Goal: Check status: Check status

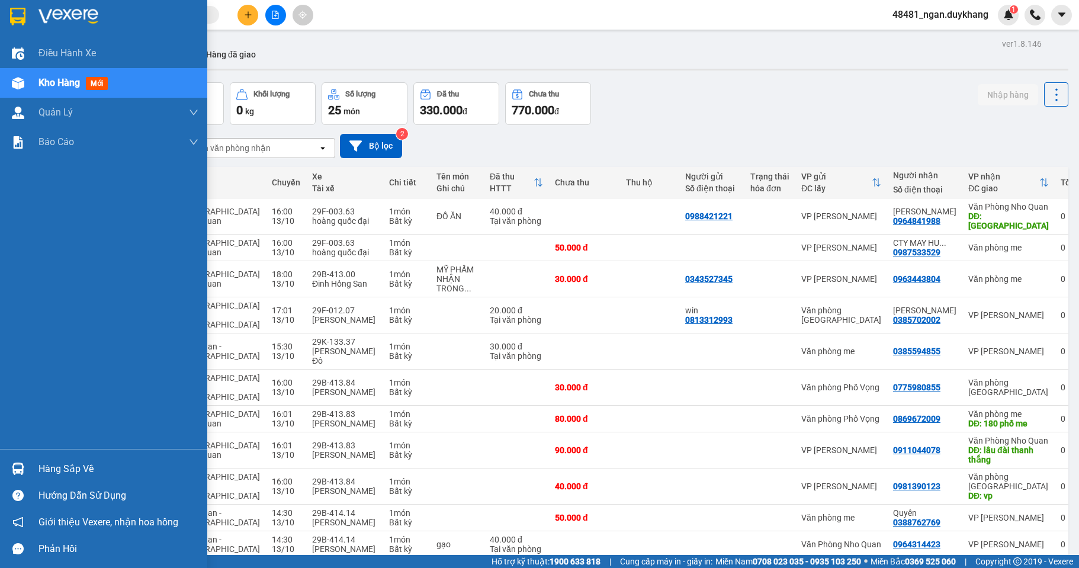
click at [100, 471] on div "Hàng sắp về" at bounding box center [118, 469] width 160 height 18
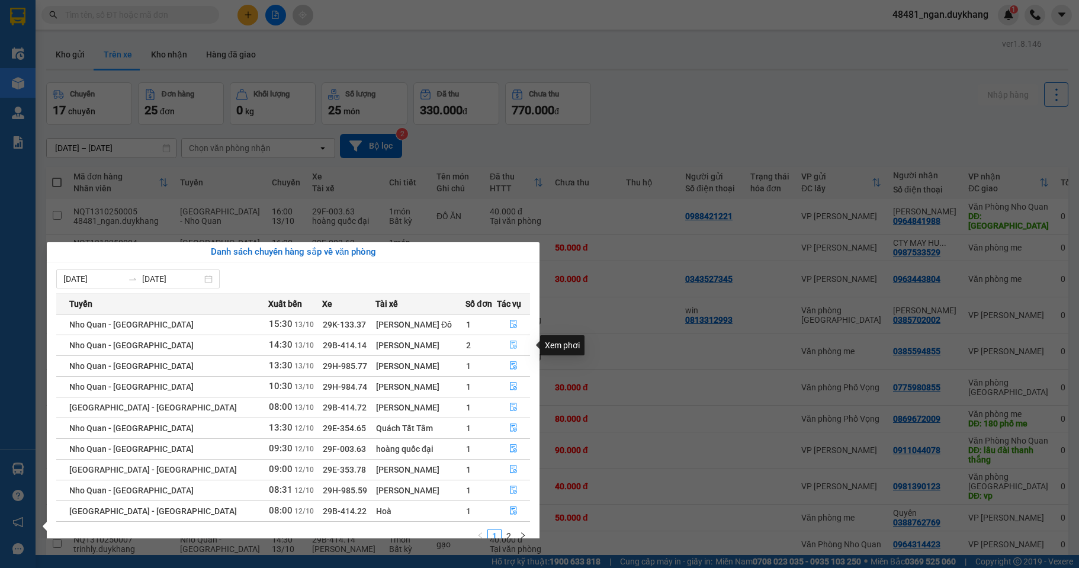
click at [509, 340] on button "button" at bounding box center [513, 345] width 32 height 19
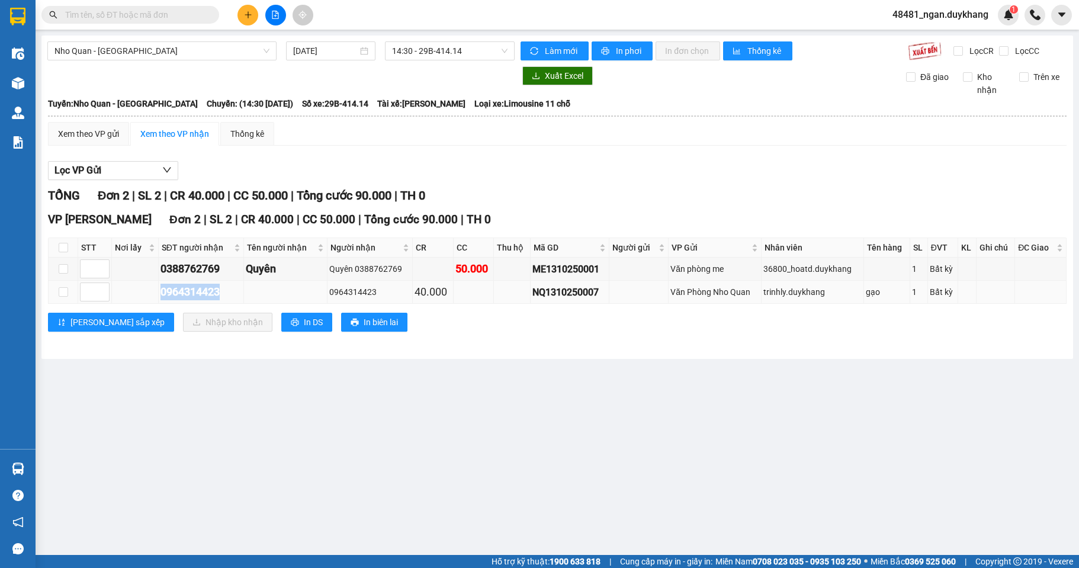
drag, startPoint x: 223, startPoint y: 294, endPoint x: 160, endPoint y: 294, distance: 62.2
click at [160, 294] on div "0964314423" at bounding box center [200, 292] width 81 height 17
copy div "0964314423"
click at [245, 292] on td at bounding box center [285, 292] width 83 height 23
drag, startPoint x: 222, startPoint y: 300, endPoint x: 158, endPoint y: 284, distance: 65.8
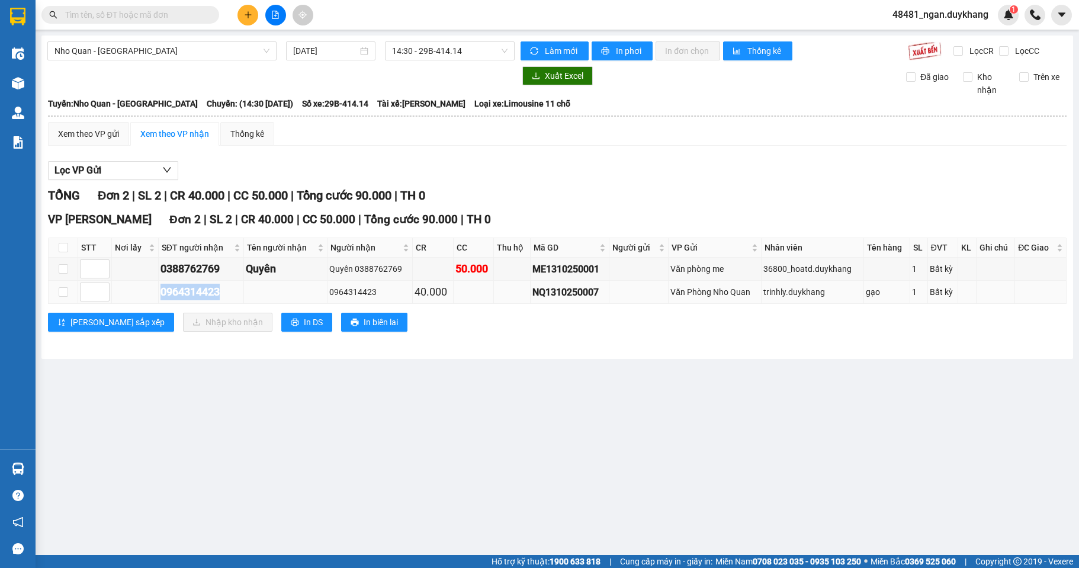
click at [158, 284] on tr "0964314423 0964314423 40.000 NQ1310250007 Văn Phòng Nho Quan trinhly.duykhang g…" at bounding box center [558, 292] width 1018 height 23
copy div "0964314423"
click at [252, 291] on td at bounding box center [285, 292] width 83 height 23
